Goal: Find specific page/section: Find specific page/section

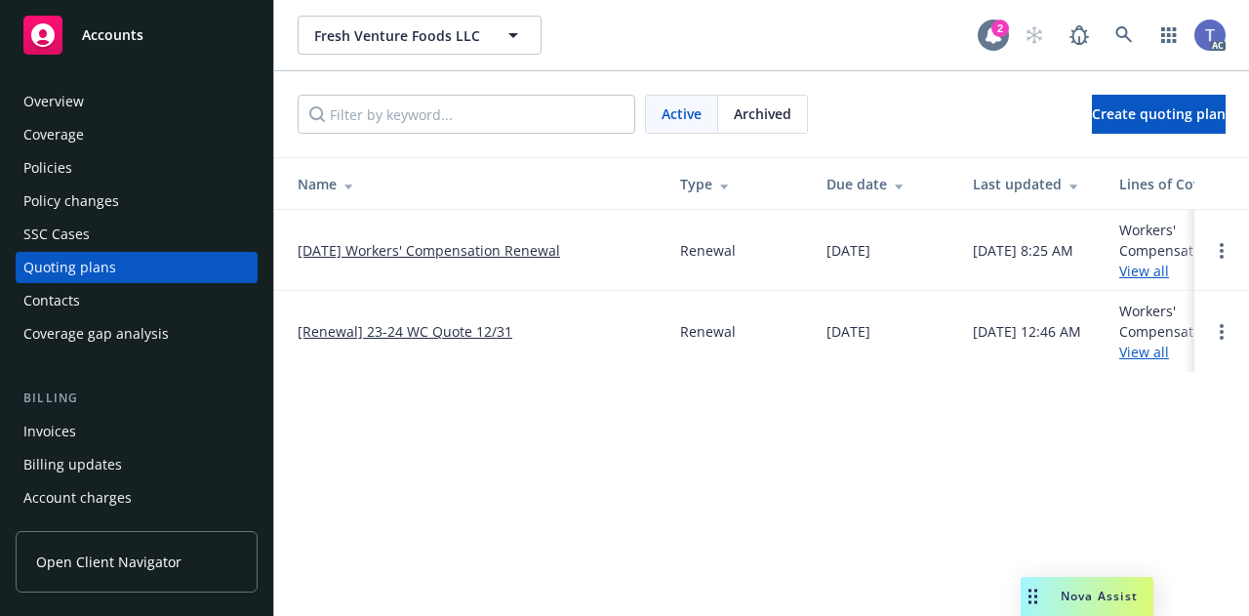
click at [996, 23] on div "2" at bounding box center [1001, 29] width 18 height 18
